Goal: Task Accomplishment & Management: Complete application form

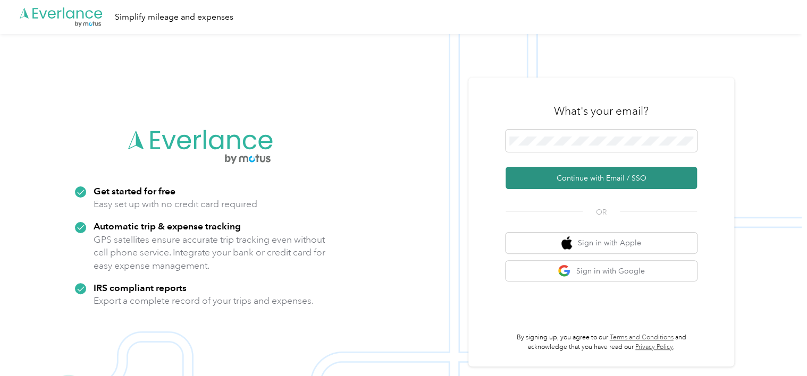
click at [569, 178] on button "Continue with Email / SSO" at bounding box center [601, 178] width 191 height 22
click at [569, 177] on button "Continue with Email / SSO" at bounding box center [601, 178] width 191 height 22
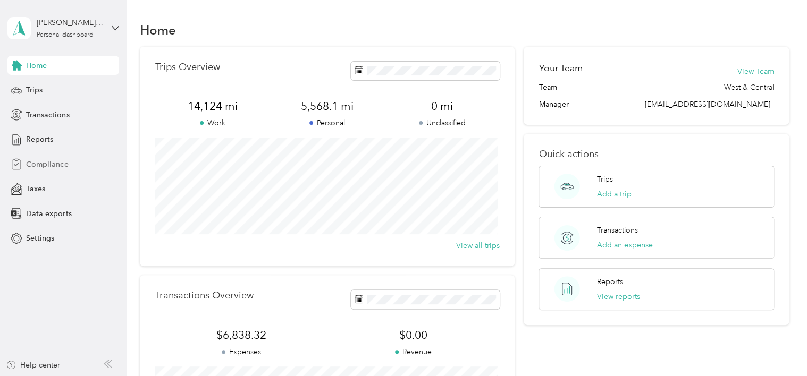
click at [55, 162] on span "Compliance" at bounding box center [47, 164] width 42 height 11
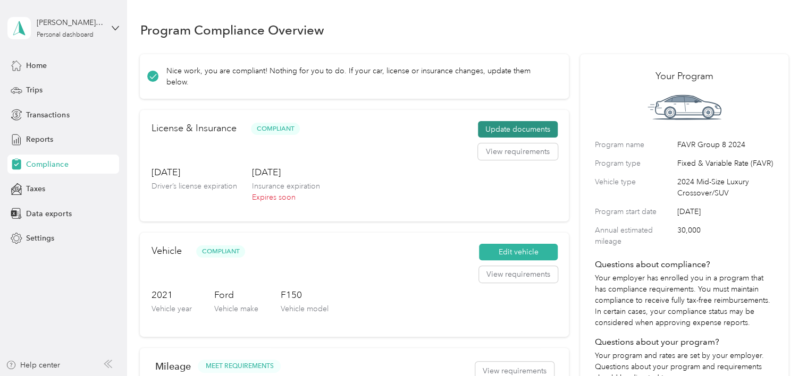
click at [520, 121] on button "Update documents" at bounding box center [518, 129] width 80 height 17
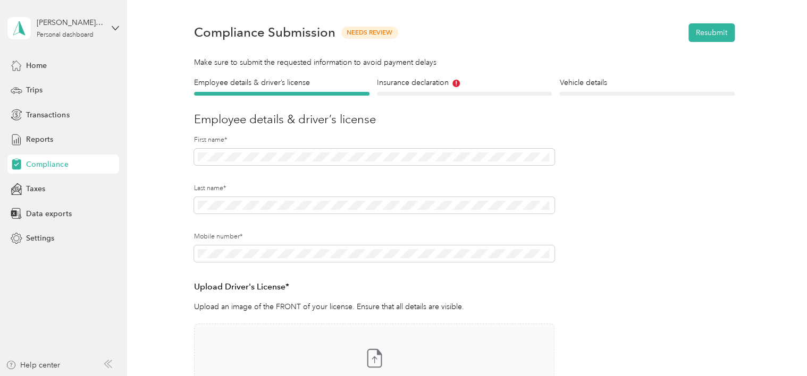
scroll to position [21, 0]
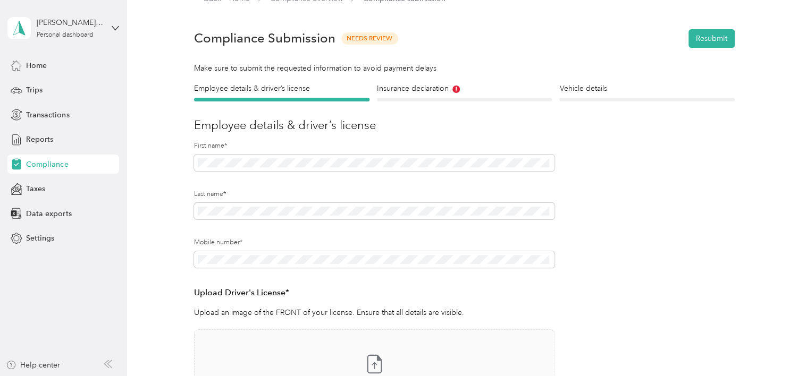
click at [463, 97] on div "Insurance declaration Insurance" at bounding box center [464, 92] width 175 height 19
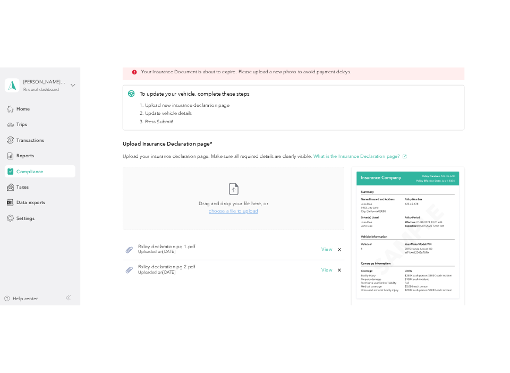
scroll to position [173, 0]
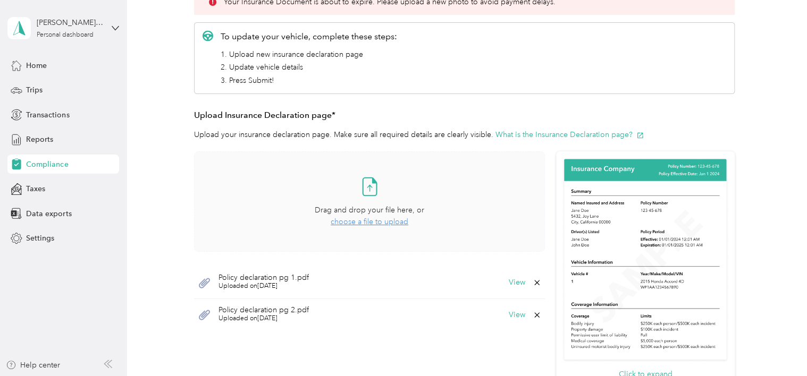
click at [370, 222] on span "choose a file to upload" at bounding box center [370, 221] width 78 height 9
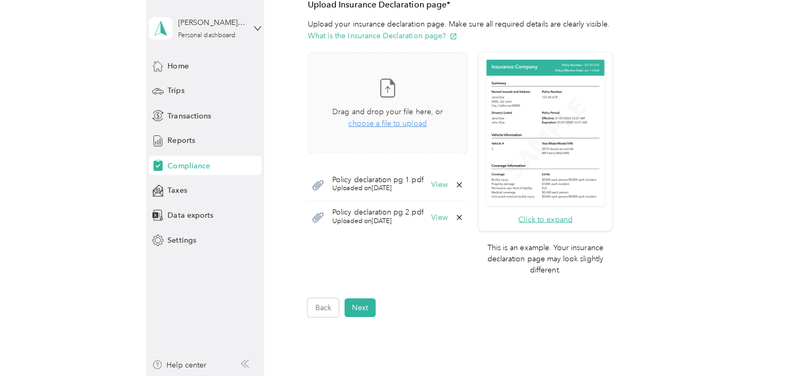
scroll to position [292, 0]
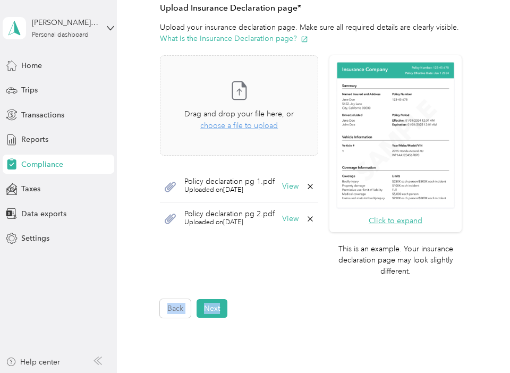
drag, startPoint x: 313, startPoint y: 268, endPoint x: 409, endPoint y: 295, distance: 99.8
click at [409, 295] on form "Employee details & driver’s license License Insurance declaration Insurance Veh…" at bounding box center [311, 65] width 302 height 506
drag, startPoint x: 409, startPoint y: 295, endPoint x: 321, endPoint y: 296, distance: 87.7
click at [321, 296] on form "Employee details & driver’s license License Insurance declaration Insurance Veh…" at bounding box center [311, 65] width 302 height 506
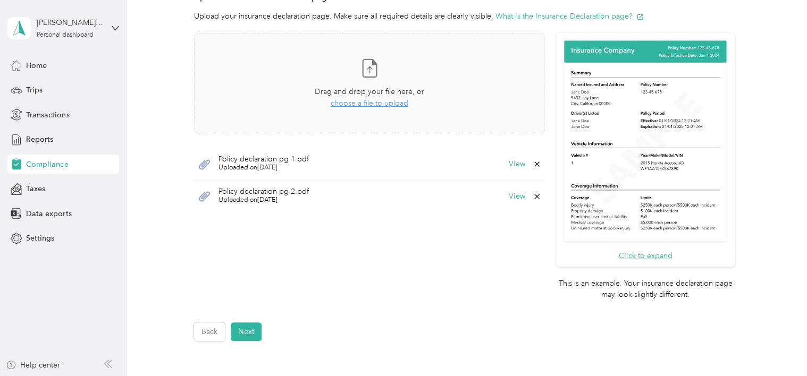
click at [397, 250] on div "Take a photo or choose a photo from your library Drag and drop your file here, …" at bounding box center [369, 168] width 351 height 271
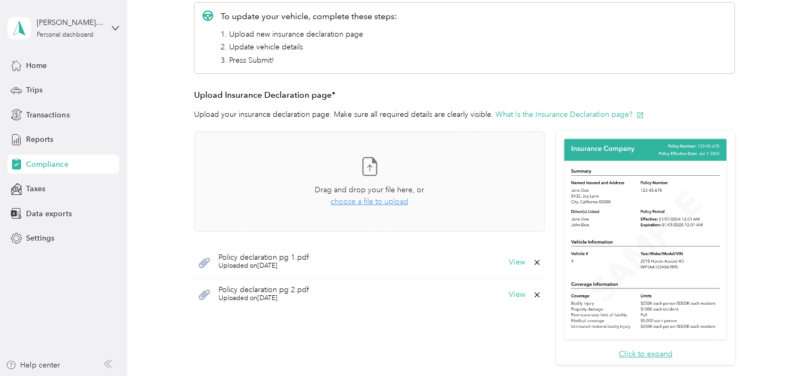
scroll to position [210, 0]
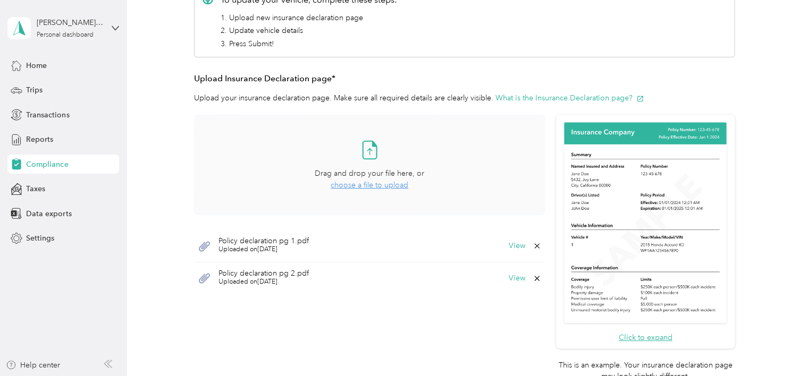
click at [368, 144] on icon at bounding box center [369, 149] width 21 height 21
click at [364, 153] on icon at bounding box center [369, 149] width 21 height 21
click at [256, 250] on span "Uploaded on 9/29/2025" at bounding box center [262, 250] width 86 height 10
click at [512, 247] on button "View" at bounding box center [517, 245] width 16 height 7
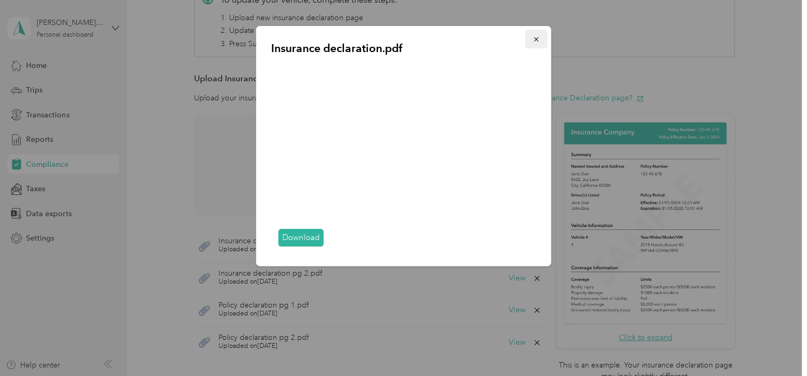
click at [536, 39] on icon "button" at bounding box center [536, 39] width 4 height 4
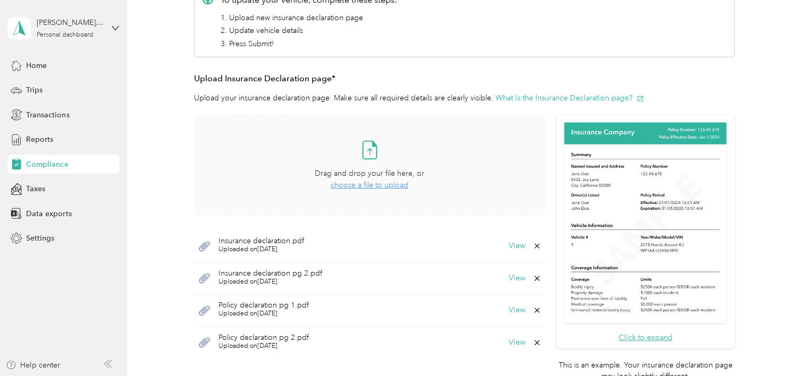
click at [267, 279] on span "Uploaded on 9/29/2025" at bounding box center [271, 283] width 104 height 10
click at [513, 275] on button "View" at bounding box center [517, 278] width 16 height 7
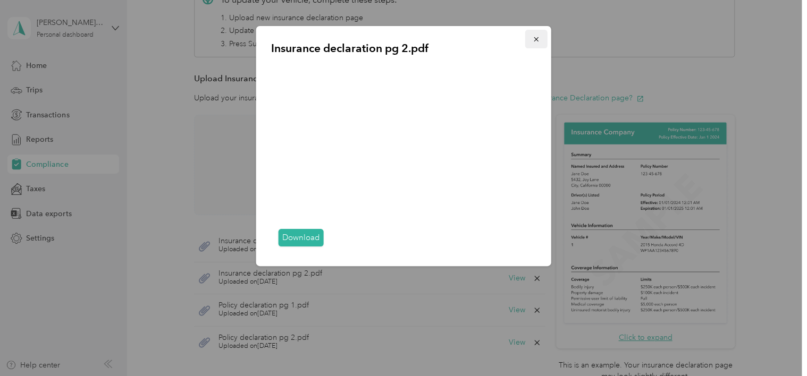
click at [534, 43] on icon "button" at bounding box center [536, 39] width 7 height 7
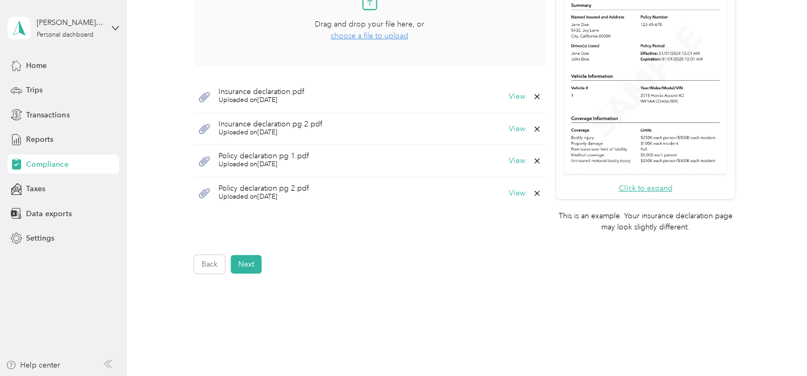
scroll to position [335, 0]
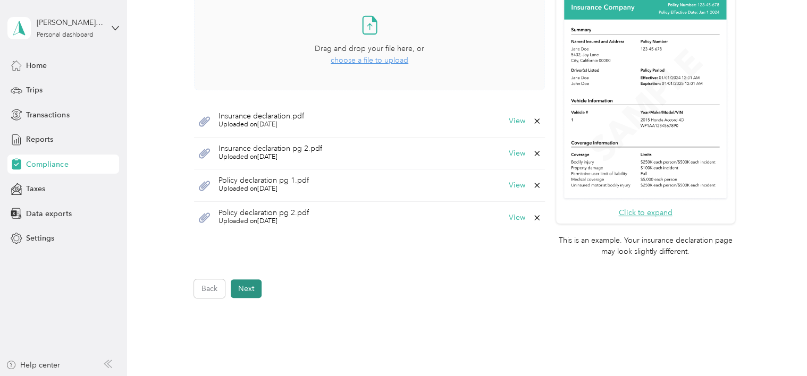
click at [249, 288] on button "Next" at bounding box center [246, 289] width 31 height 19
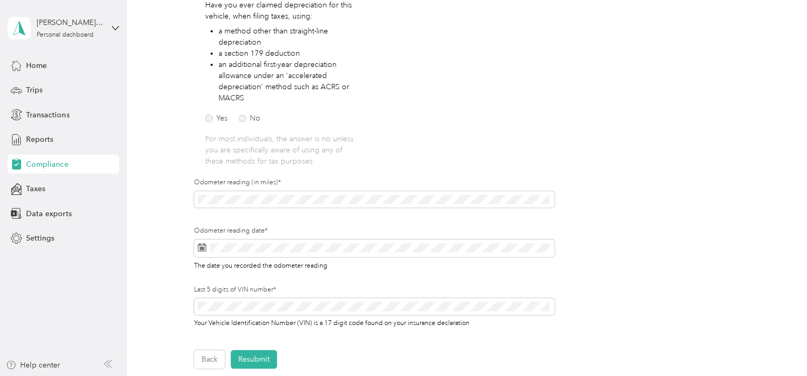
scroll to position [212, 0]
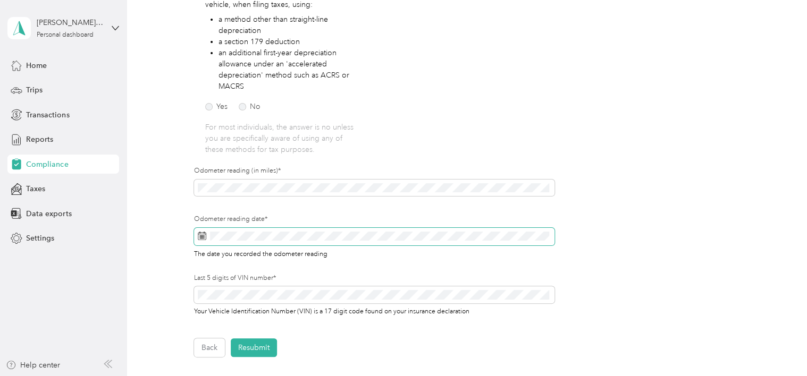
click at [201, 237] on rect at bounding box center [201, 237] width 1 height 1
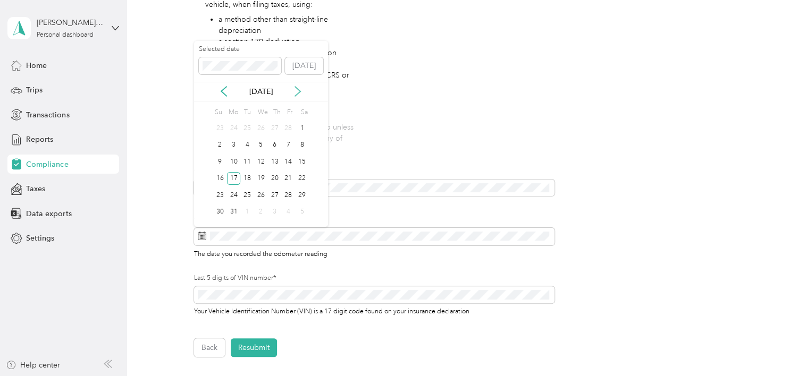
click at [298, 93] on icon at bounding box center [297, 91] width 11 height 11
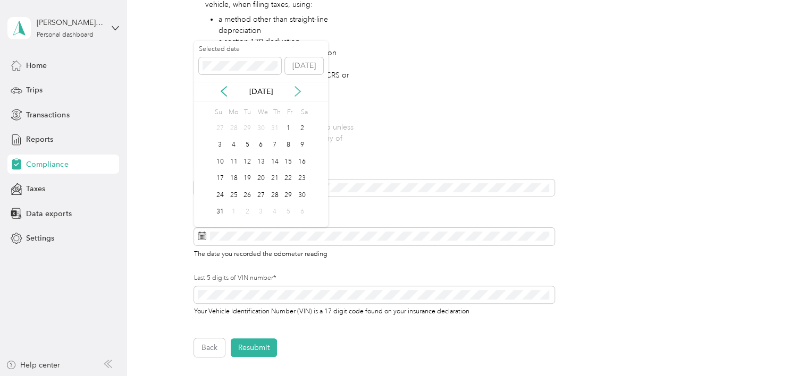
click at [298, 93] on icon at bounding box center [297, 91] width 11 height 11
click at [237, 191] on div "29" at bounding box center [234, 195] width 14 height 13
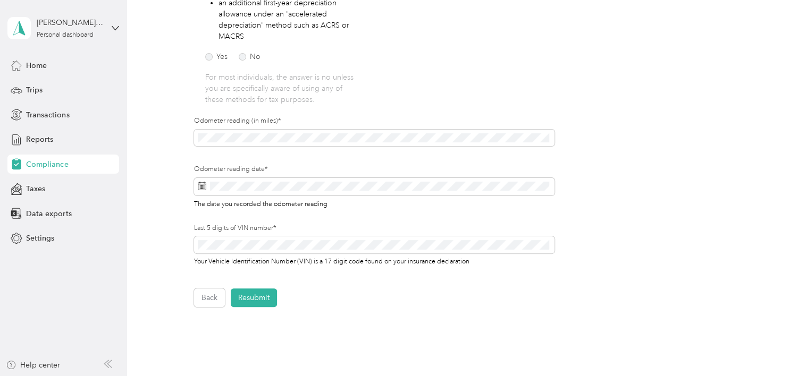
scroll to position [347, 0]
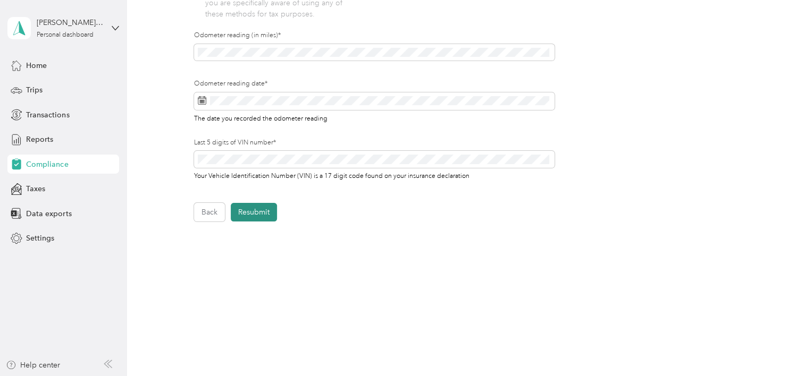
click at [259, 217] on button "Resubmit" at bounding box center [254, 212] width 46 height 19
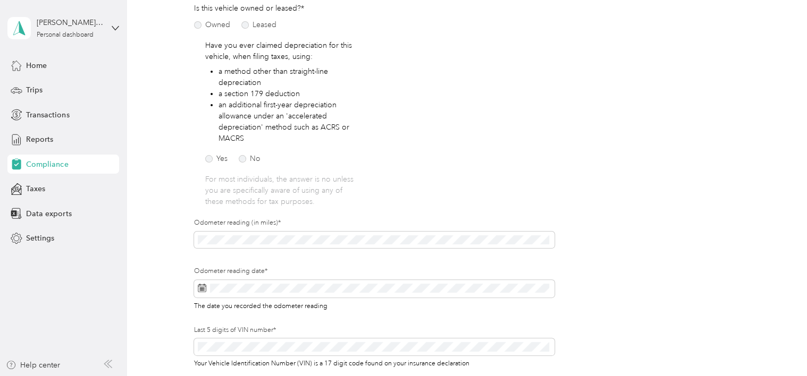
scroll to position [13, 0]
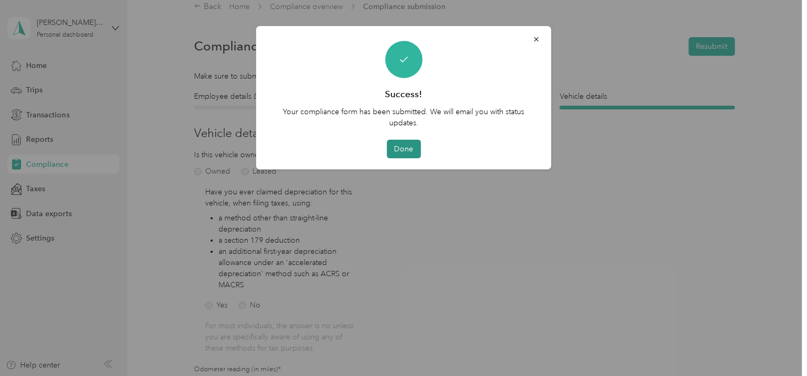
click at [406, 145] on button "Done" at bounding box center [403, 149] width 34 height 19
